Goal: Information Seeking & Learning: Learn about a topic

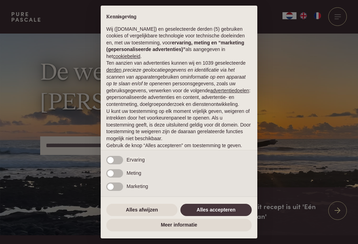
click at [142, 209] on button "Alles afwijzen" at bounding box center [141, 210] width 71 height 13
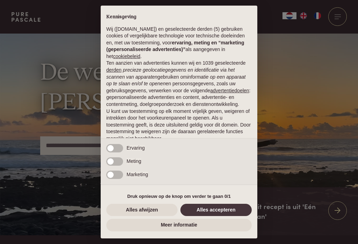
scroll to position [32, 0]
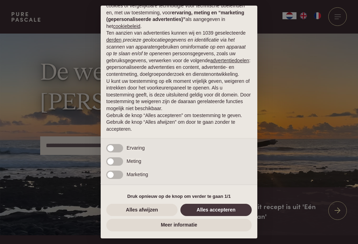
click at [134, 215] on button "Alles afwijzen" at bounding box center [141, 210] width 71 height 13
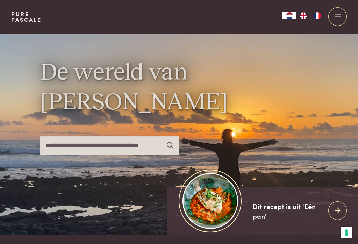
click at [128, 207] on div "De wereld van [PERSON_NAME]" at bounding box center [179, 135] width 278 height 202
click at [335, 216] on icon at bounding box center [338, 211] width 6 height 10
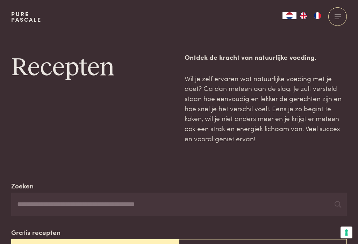
click at [330, 14] on div at bounding box center [337, 16] width 19 height 19
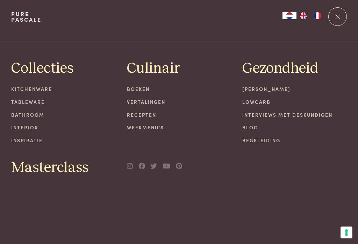
click at [251, 86] on link "[PERSON_NAME]" at bounding box center [294, 88] width 105 height 7
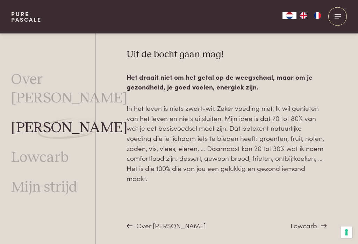
scroll to position [2522, 0]
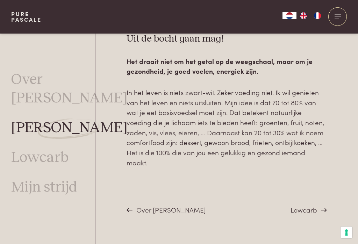
click at [140, 205] on span "Over [PERSON_NAME]" at bounding box center [171, 209] width 70 height 9
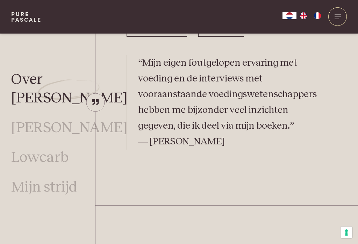
scroll to position [1380, 0]
